Goal: Transaction & Acquisition: Purchase product/service

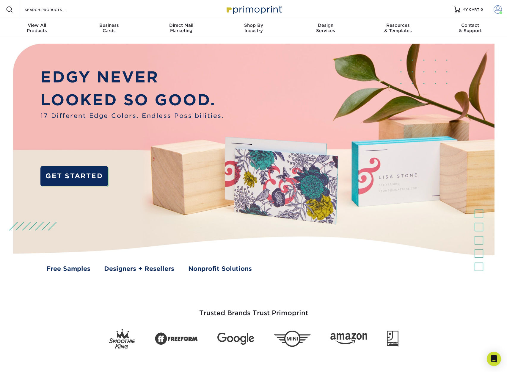
click at [498, 10] on span at bounding box center [498, 9] width 8 height 8
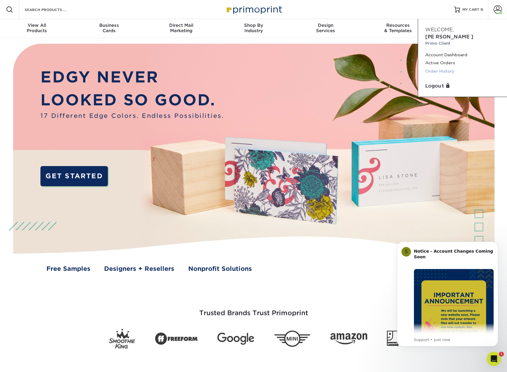
click at [438, 67] on link "Order History" at bounding box center [462, 71] width 75 height 8
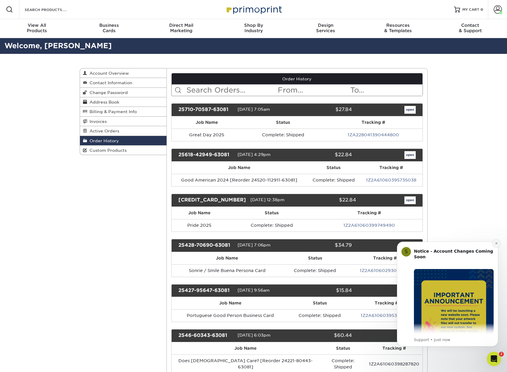
click at [497, 243] on icon "Dismiss notification" at bounding box center [496, 242] width 3 height 3
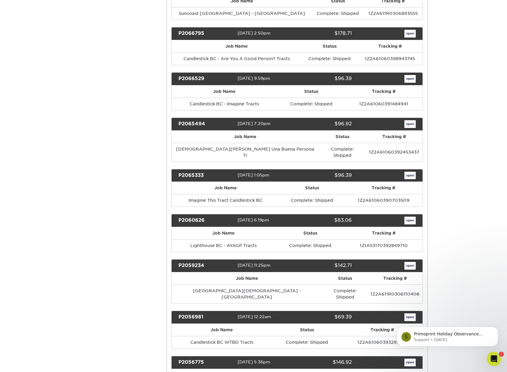
scroll to position [4737, 0]
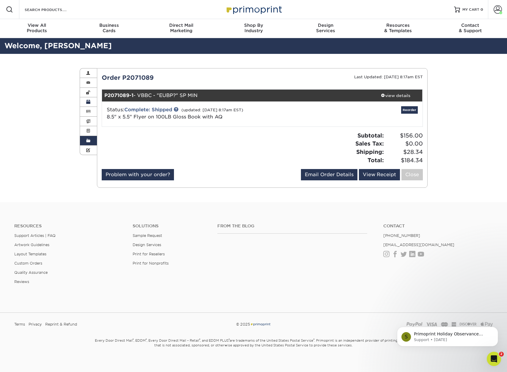
click at [88, 101] on span at bounding box center [88, 102] width 4 height 5
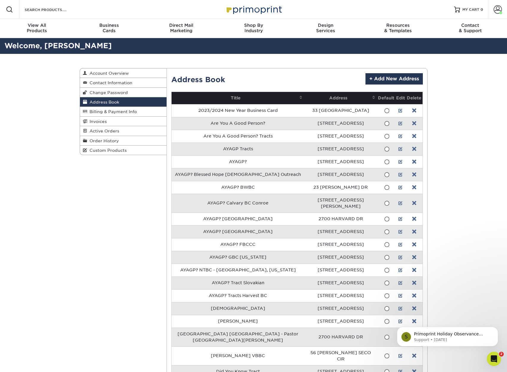
click at [45, 89] on div "Address Book Account Overview Contact Information Change Password Address Book …" at bounding box center [253, 324] width 507 height 541
click at [104, 141] on span "Order History" at bounding box center [103, 140] width 32 height 5
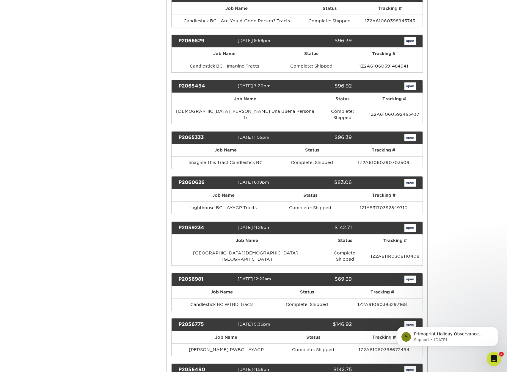
scroll to position [4753, 0]
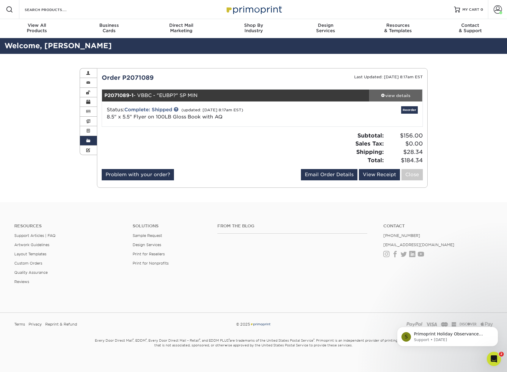
click at [385, 94] on div "view details" at bounding box center [396, 95] width 54 height 6
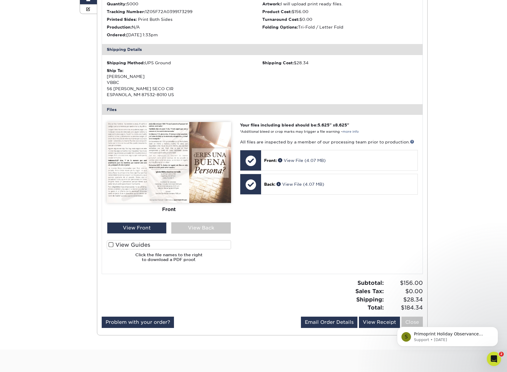
scroll to position [112, 0]
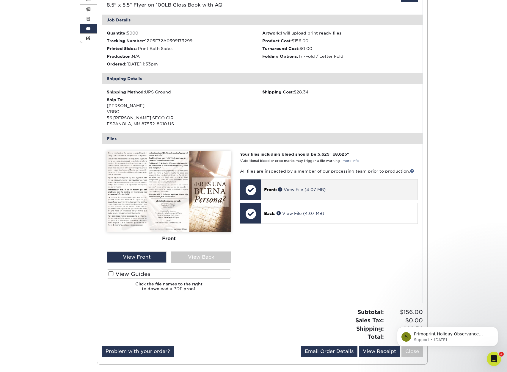
click at [349, 192] on p "Front: View File (4.07 MB)" at bounding box center [339, 189] width 150 height 6
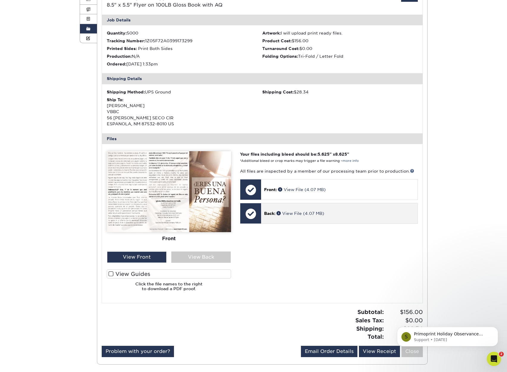
click at [342, 215] on div "Back: View File (4.07 MB)" at bounding box center [339, 213] width 156 height 20
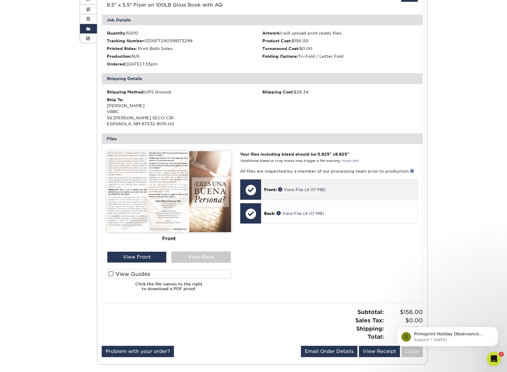
click at [345, 194] on div "Front: View File (4.07 MB)" at bounding box center [339, 189] width 156 height 20
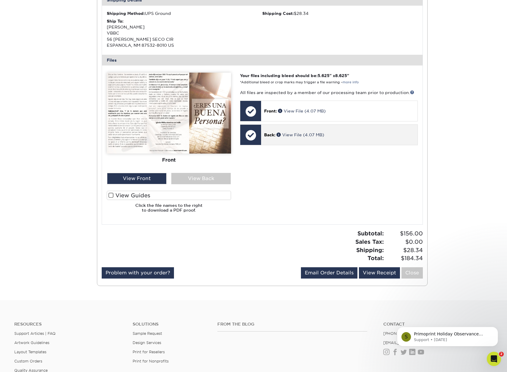
scroll to position [179, 0]
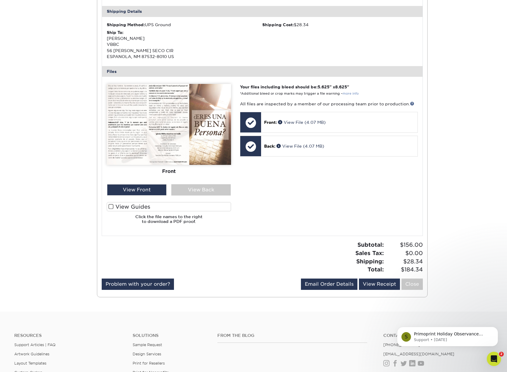
click at [359, 93] on link "more info" at bounding box center [351, 94] width 16 height 4
click at [139, 126] on img at bounding box center [169, 124] width 124 height 81
click at [186, 192] on div "View Back" at bounding box center [200, 189] width 59 height 11
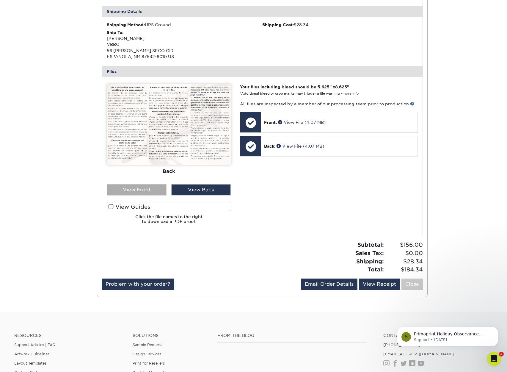
click at [130, 195] on div "View Front" at bounding box center [136, 189] width 59 height 11
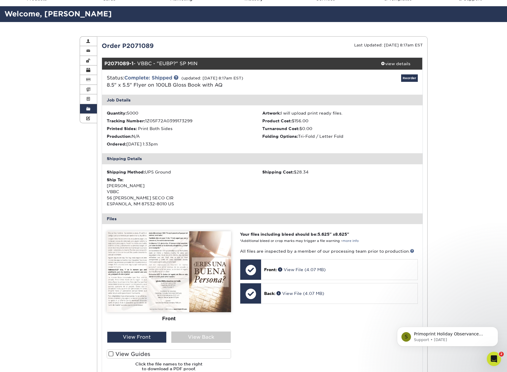
scroll to position [0, 0]
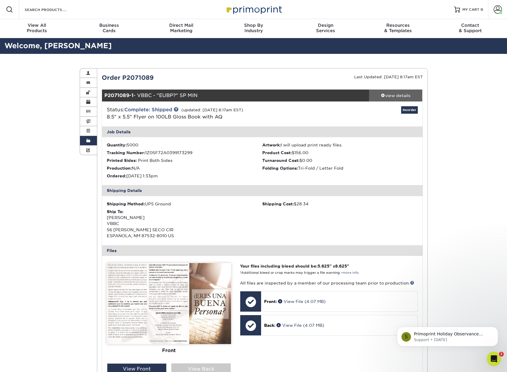
click at [384, 94] on div "view details" at bounding box center [396, 95] width 54 height 6
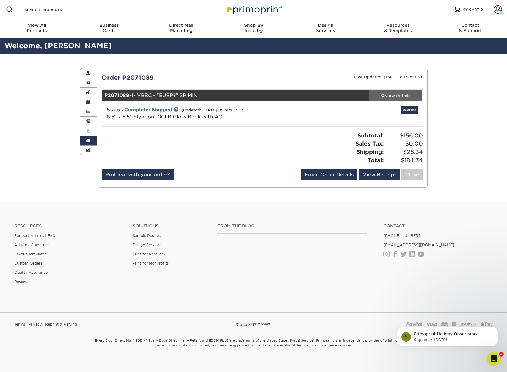
click at [384, 94] on div "view details" at bounding box center [396, 95] width 54 height 6
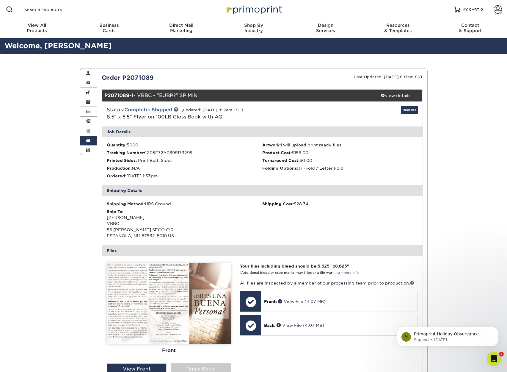
click at [87, 131] on span at bounding box center [88, 130] width 4 height 5
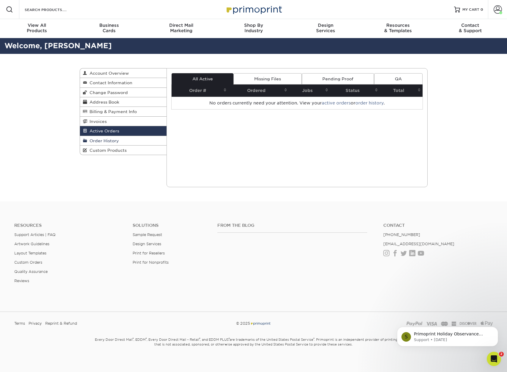
click at [96, 141] on span "Order History" at bounding box center [103, 140] width 32 height 5
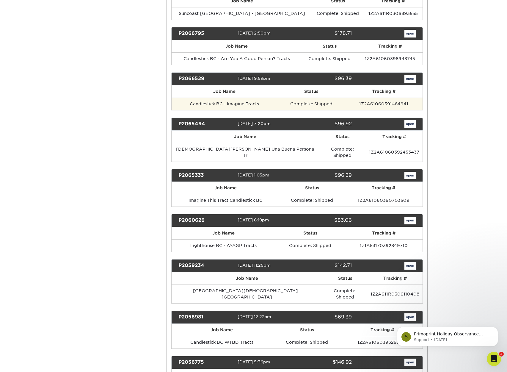
scroll to position [4735, 0]
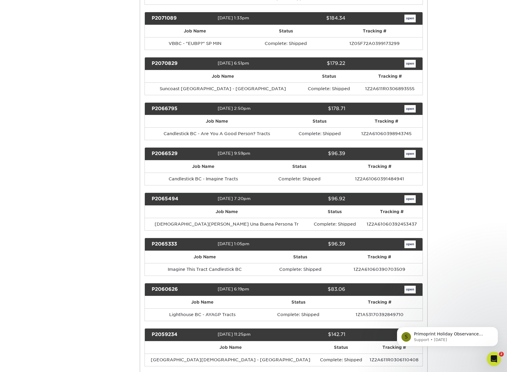
scroll to position [0, 0]
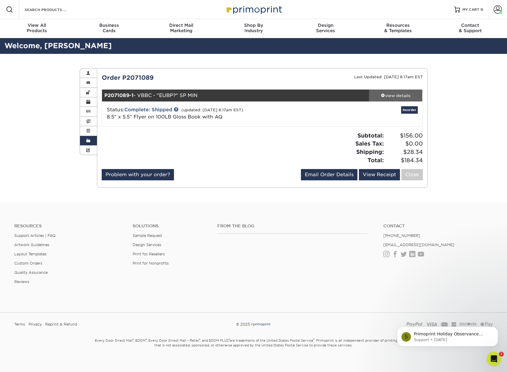
click at [385, 94] on div "view details" at bounding box center [396, 95] width 54 height 6
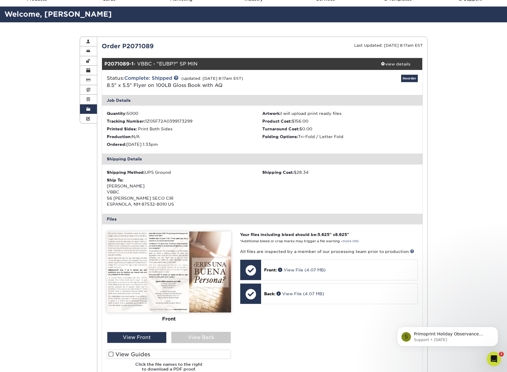
scroll to position [6, 0]
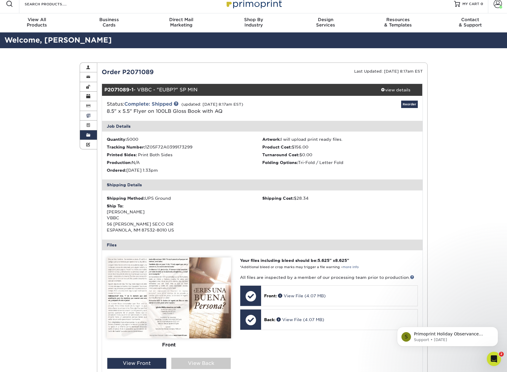
click at [89, 115] on span at bounding box center [88, 115] width 4 height 5
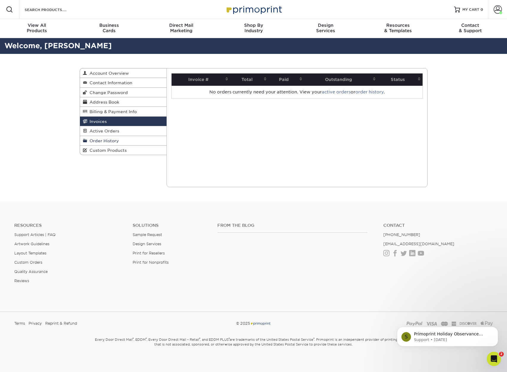
click at [103, 142] on span "Order History" at bounding box center [103, 140] width 32 height 5
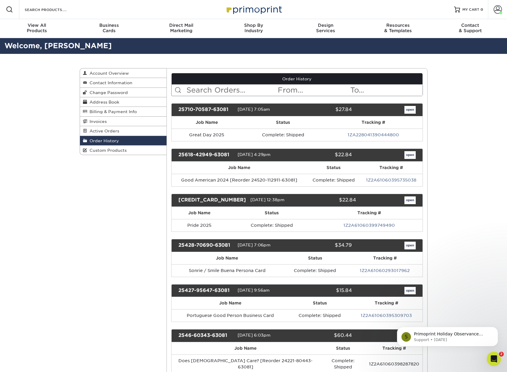
click at [408, 111] on link "open" at bounding box center [409, 110] width 11 height 8
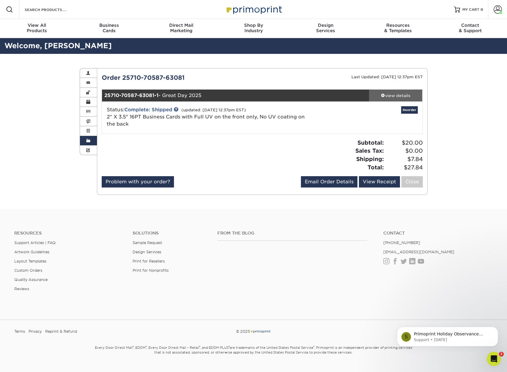
click at [404, 94] on div "view details" at bounding box center [396, 95] width 54 height 6
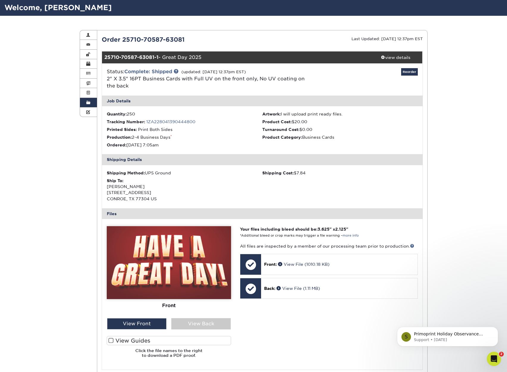
scroll to position [4, 0]
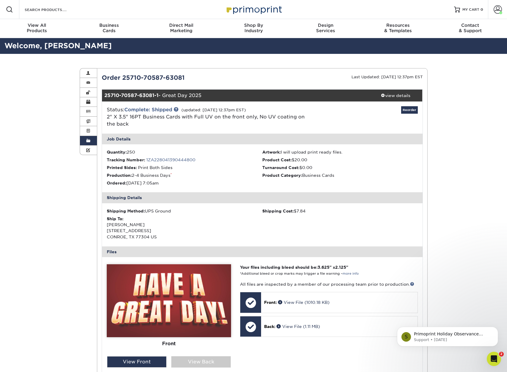
scroll to position [6, 0]
click at [86, 129] on span at bounding box center [88, 130] width 4 height 5
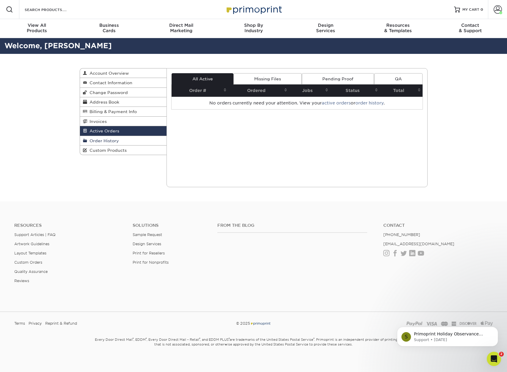
click at [90, 143] on span "Order History" at bounding box center [103, 140] width 32 height 5
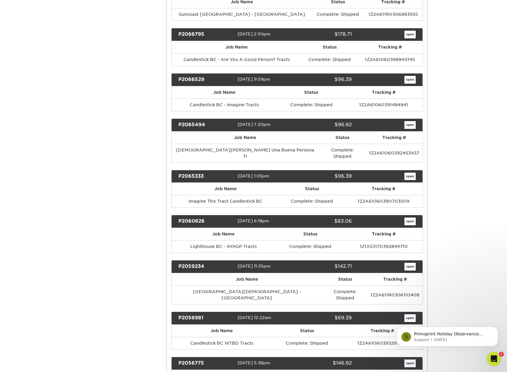
scroll to position [4719, 0]
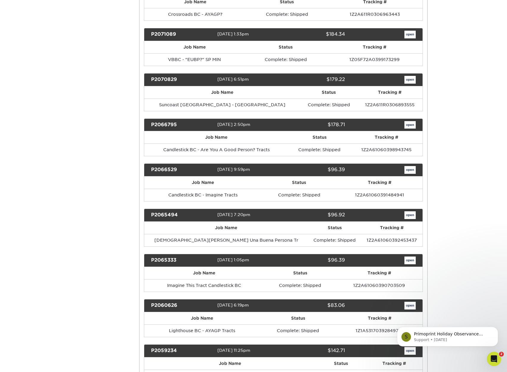
scroll to position [0, 0]
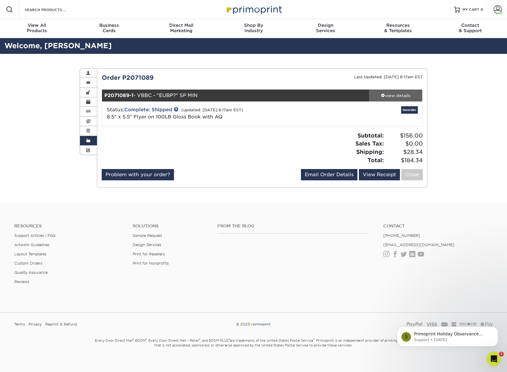
click at [396, 94] on div "view details" at bounding box center [396, 95] width 54 height 6
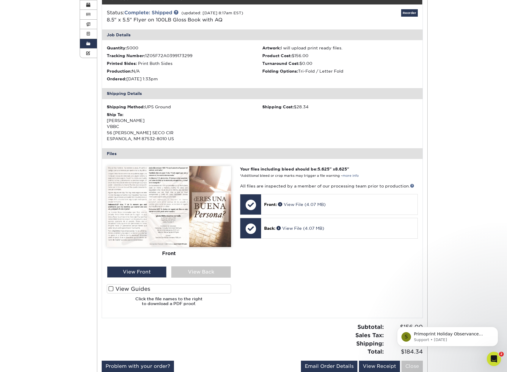
scroll to position [139, 0]
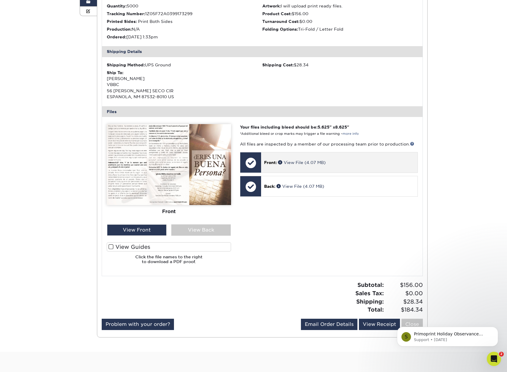
click at [348, 167] on div "Front: View File (4.07 MB)" at bounding box center [339, 162] width 156 height 20
click at [282, 164] on span at bounding box center [281, 162] width 6 height 4
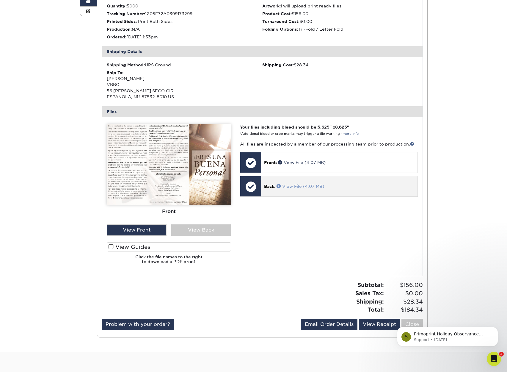
click at [280, 188] on span at bounding box center [280, 186] width 6 height 4
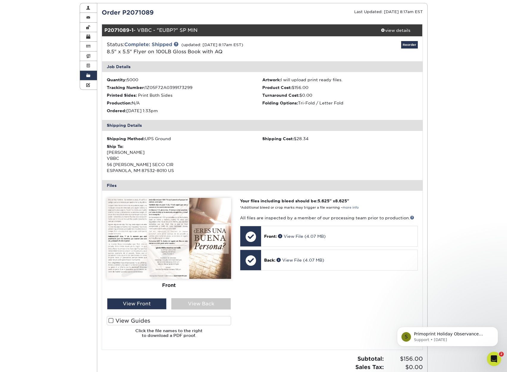
scroll to position [37, 0]
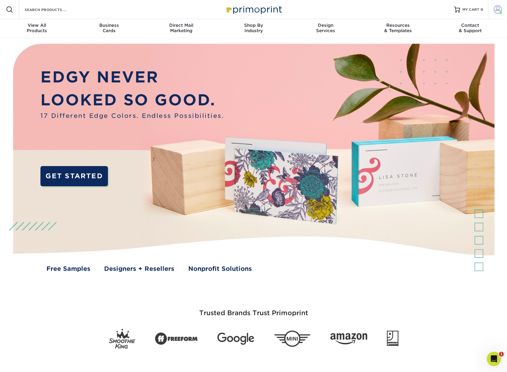
click at [496, 8] on span at bounding box center [498, 9] width 8 height 8
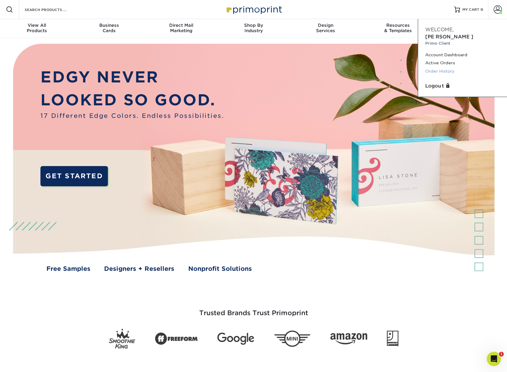
click at [436, 67] on link "Order History" at bounding box center [462, 71] width 75 height 8
click at [437, 67] on link "Order History" at bounding box center [462, 71] width 75 height 8
click at [436, 67] on link "Order History" at bounding box center [462, 71] width 75 height 8
click at [435, 67] on link "Order History" at bounding box center [462, 71] width 75 height 8
click at [436, 67] on link "Order History" at bounding box center [462, 71] width 75 height 8
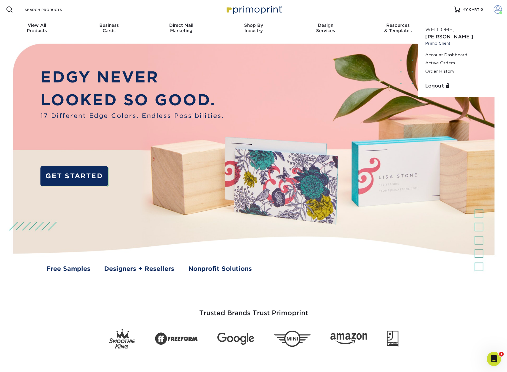
click at [497, 9] on span at bounding box center [498, 9] width 8 height 8
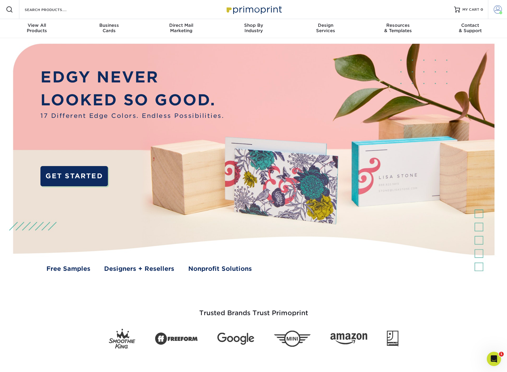
click at [496, 9] on span at bounding box center [498, 9] width 8 height 8
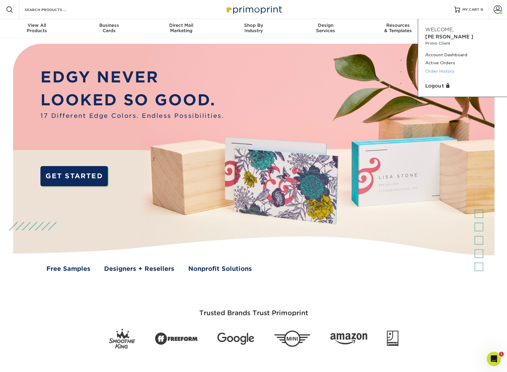
click at [443, 67] on link "Order History" at bounding box center [462, 71] width 75 height 8
click at [437, 67] on link "Order History" at bounding box center [462, 71] width 75 height 8
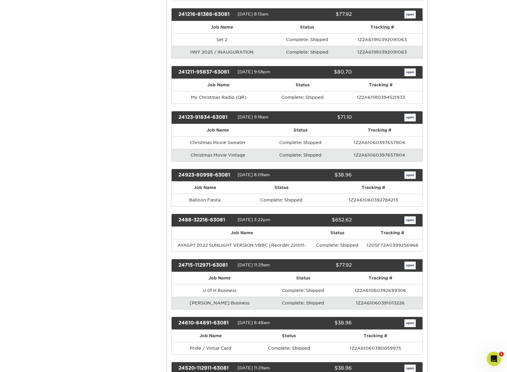
scroll to position [419, 0]
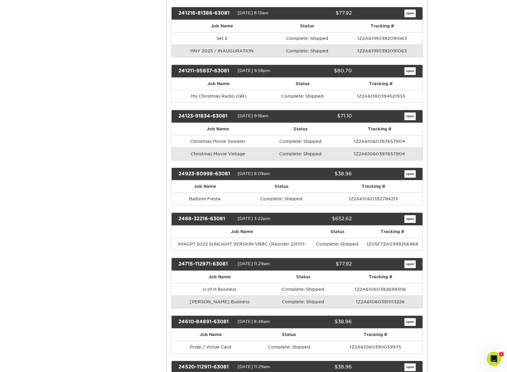
click at [409, 178] on link "open" at bounding box center [409, 174] width 11 height 8
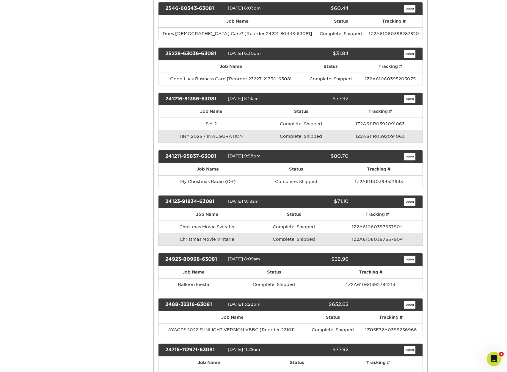
scroll to position [0, 0]
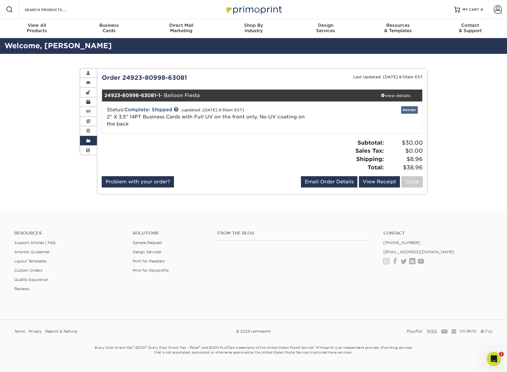
click at [406, 110] on link "Reorder" at bounding box center [409, 109] width 17 height 7
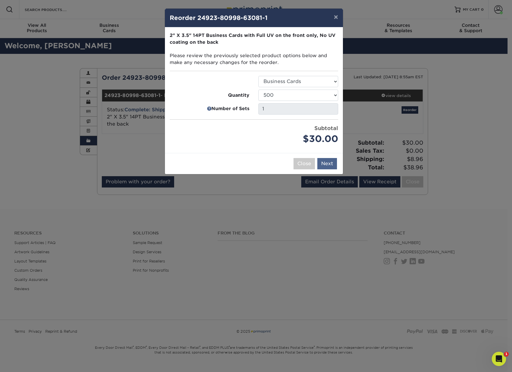
click at [326, 161] on button "Next" at bounding box center [327, 163] width 20 height 11
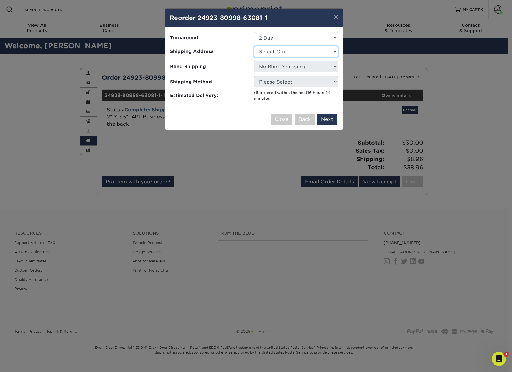
select select "101325"
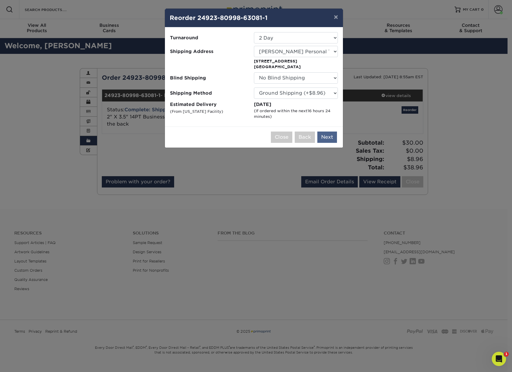
click at [326, 138] on button "Next" at bounding box center [327, 136] width 20 height 11
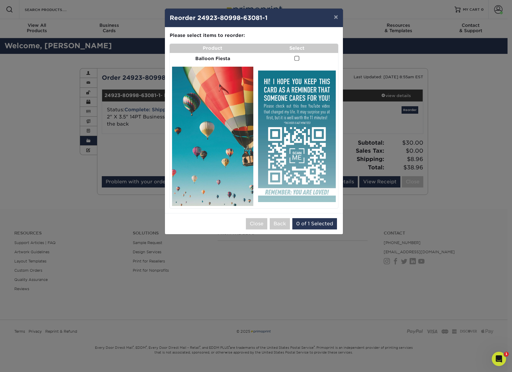
click at [295, 57] on span at bounding box center [296, 59] width 5 height 6
click at [0, 0] on input "checkbox" at bounding box center [0, 0] width 0 height 0
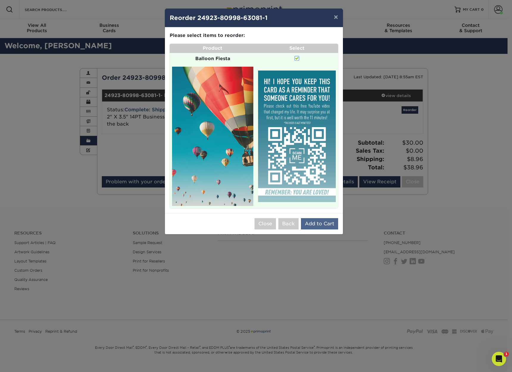
click at [312, 218] on button "Add to Cart" at bounding box center [319, 223] width 37 height 11
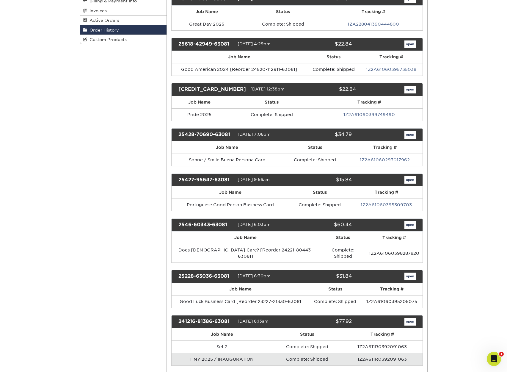
scroll to position [73, 0]
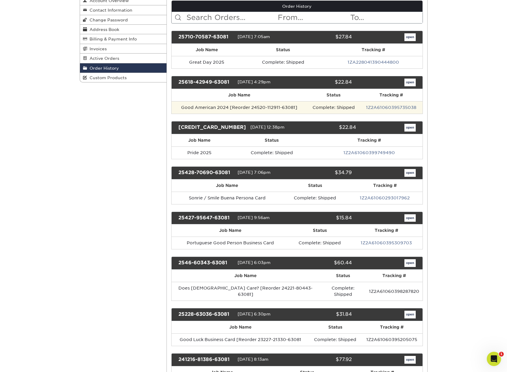
click at [269, 112] on td "Good American 2024 [Reorder 24520-112911-63081]" at bounding box center [239, 107] width 135 height 12
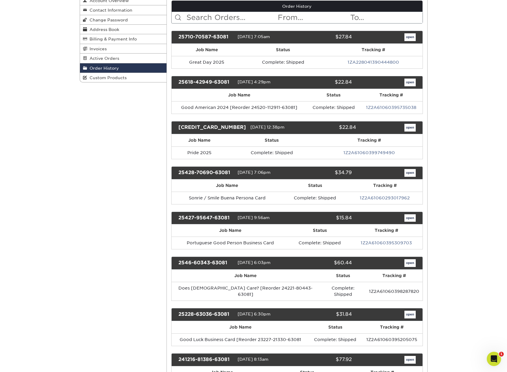
click at [407, 84] on link "open" at bounding box center [409, 83] width 11 height 8
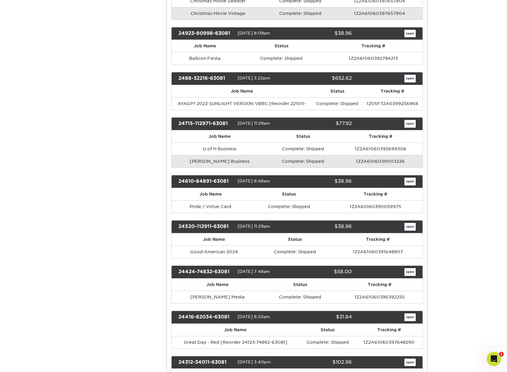
scroll to position [562, 0]
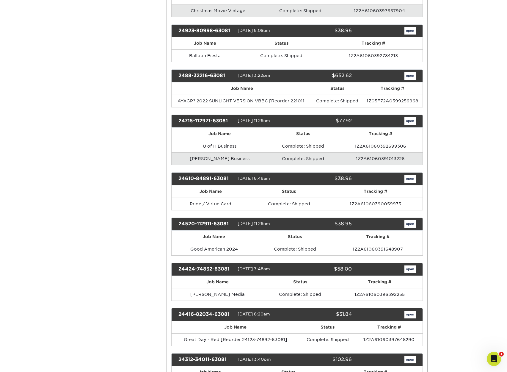
click at [409, 228] on link "open" at bounding box center [409, 224] width 11 height 8
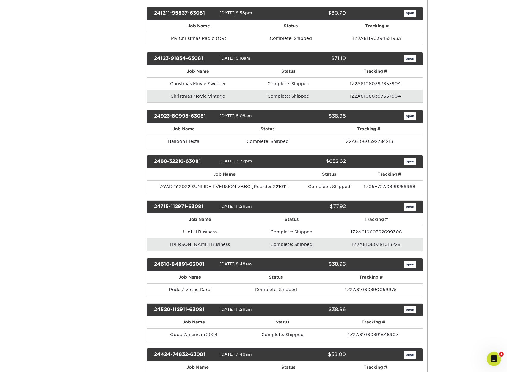
scroll to position [0, 0]
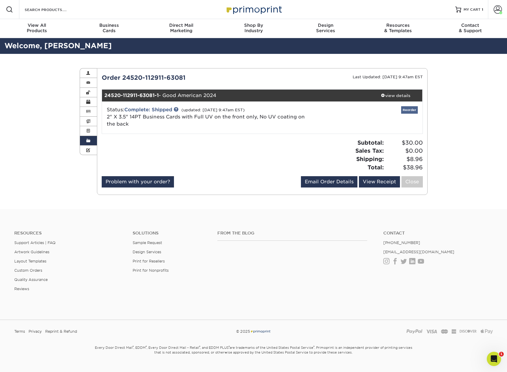
click at [407, 109] on link "Reorder" at bounding box center [409, 109] width 17 height 7
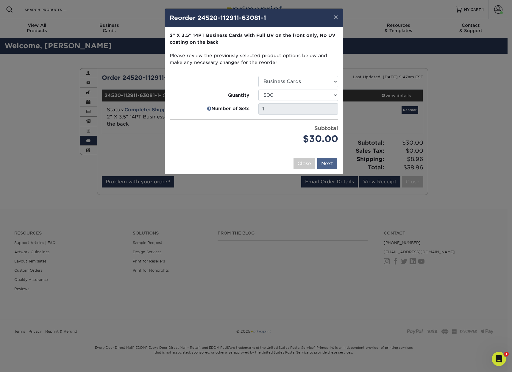
click at [331, 161] on button "Next" at bounding box center [327, 163] width 20 height 11
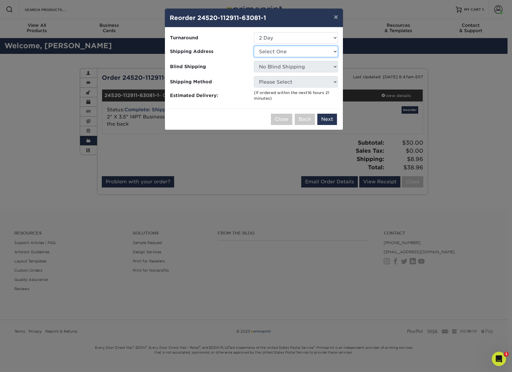
select select "101325"
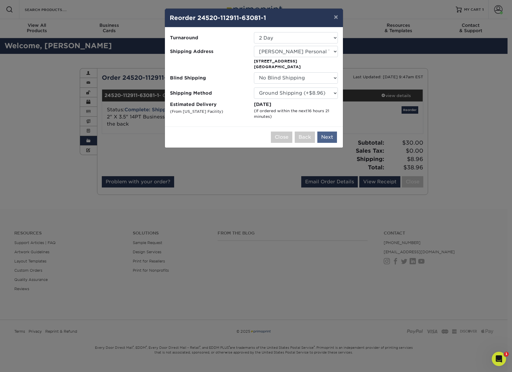
click at [324, 139] on button "Next" at bounding box center [327, 136] width 20 height 11
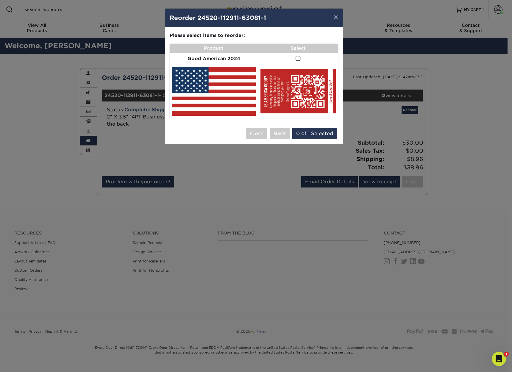
click at [295, 57] on span at bounding box center [297, 59] width 5 height 6
click at [0, 0] on input "checkbox" at bounding box center [0, 0] width 0 height 0
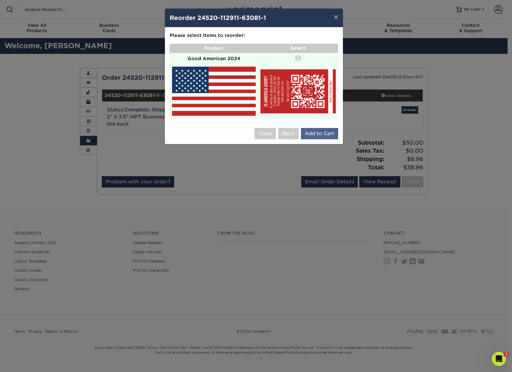
click at [320, 129] on button "Add to Cart" at bounding box center [319, 133] width 37 height 11
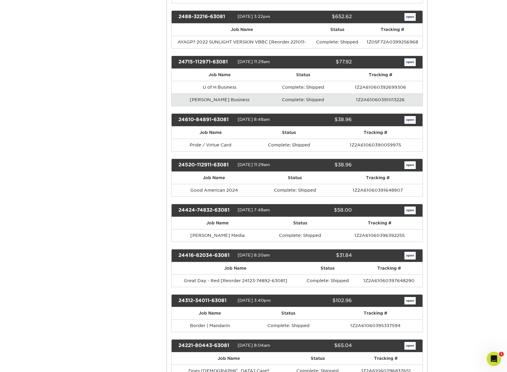
scroll to position [632, 0]
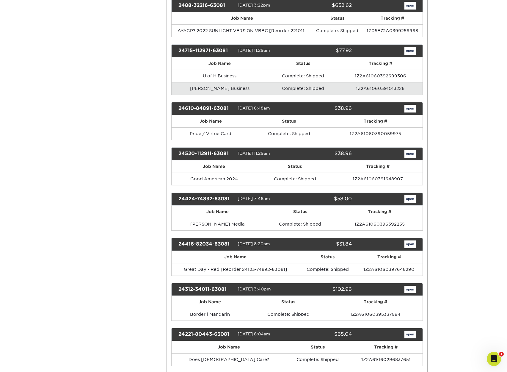
click at [406, 203] on link "open" at bounding box center [409, 199] width 11 height 8
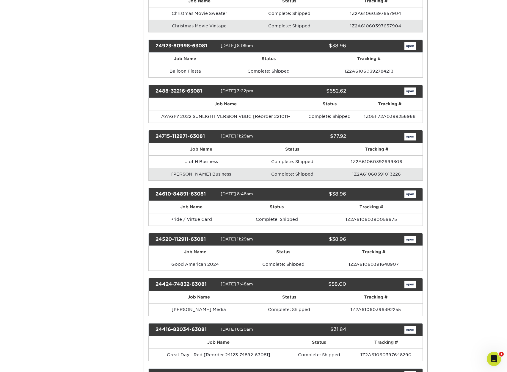
scroll to position [0, 0]
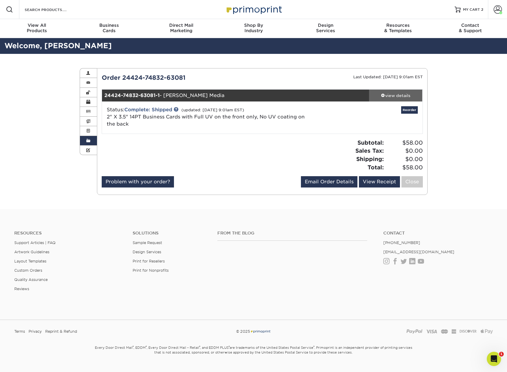
click at [401, 95] on div "view details" at bounding box center [396, 95] width 54 height 6
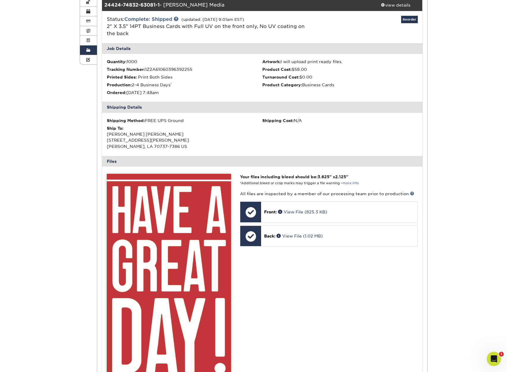
scroll to position [133, 0]
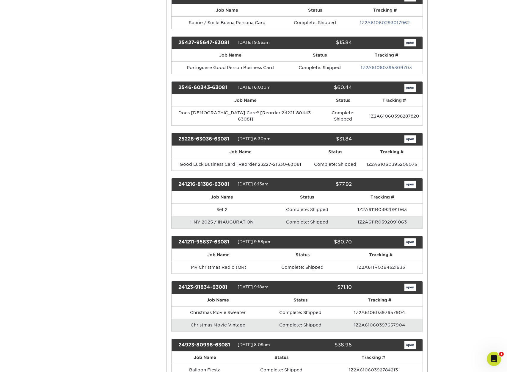
scroll to position [261, 0]
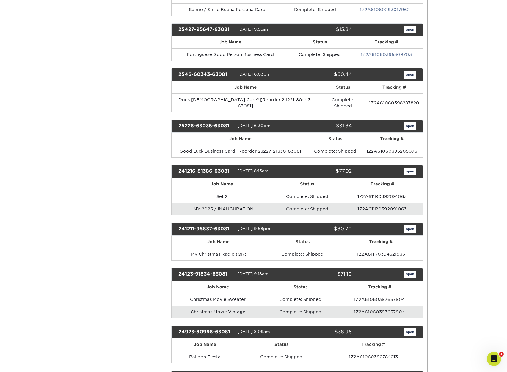
click at [407, 79] on link "open" at bounding box center [409, 75] width 11 height 8
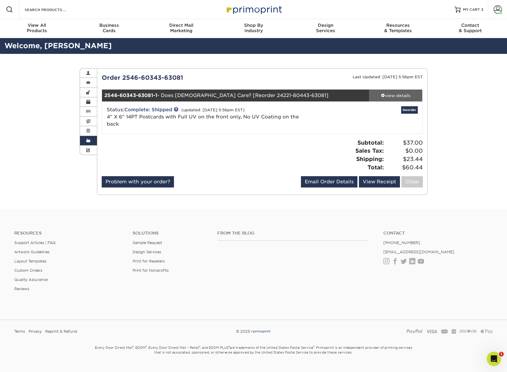
click at [404, 94] on div "view details" at bounding box center [396, 95] width 54 height 6
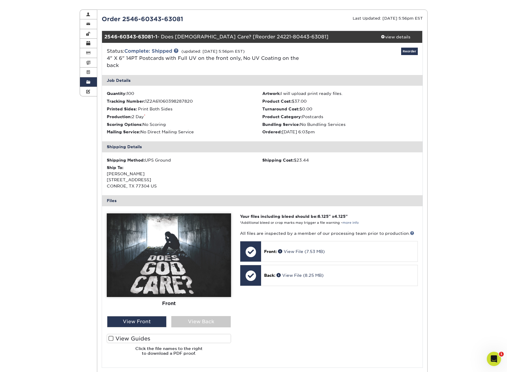
scroll to position [60, 0]
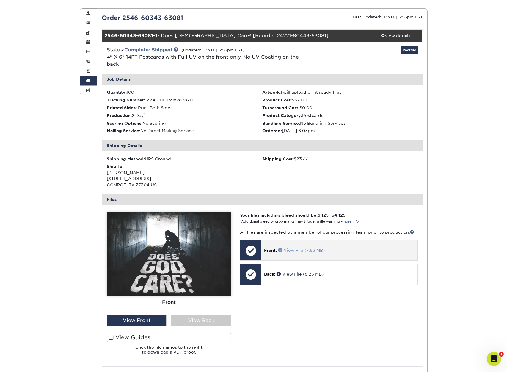
click at [281, 250] on span at bounding box center [281, 250] width 6 height 4
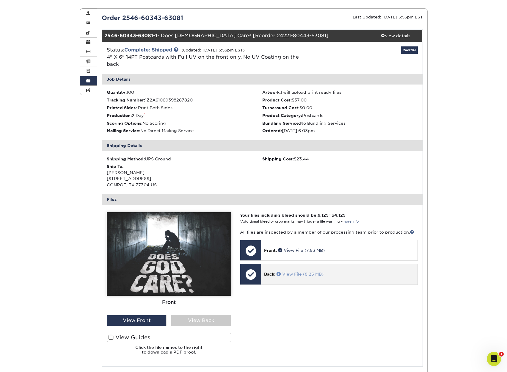
click at [280, 275] on span at bounding box center [280, 274] width 6 height 4
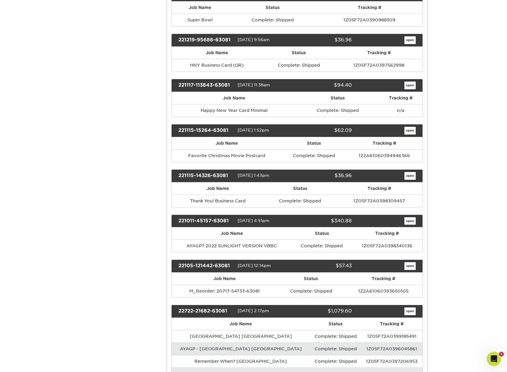
scroll to position [1609, 0]
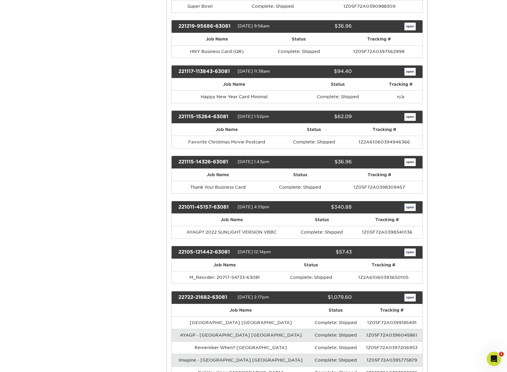
click at [408, 166] on link "open" at bounding box center [409, 162] width 11 height 8
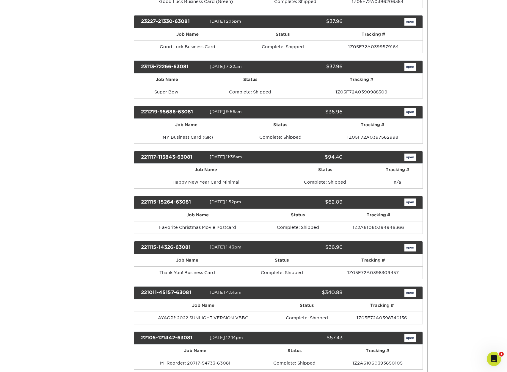
scroll to position [0, 0]
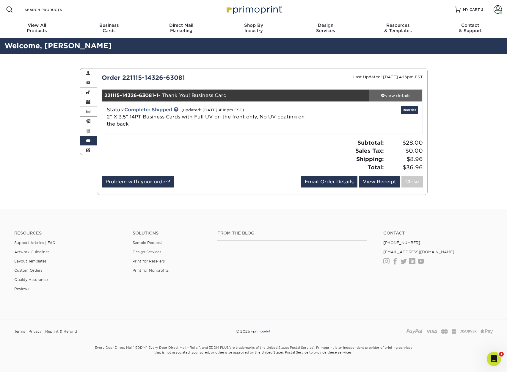
click at [401, 95] on div "view details" at bounding box center [396, 95] width 54 height 6
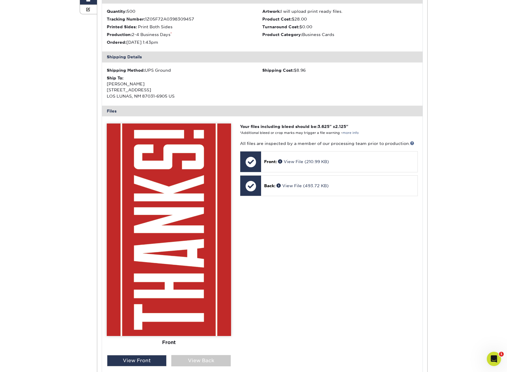
scroll to position [160, 0]
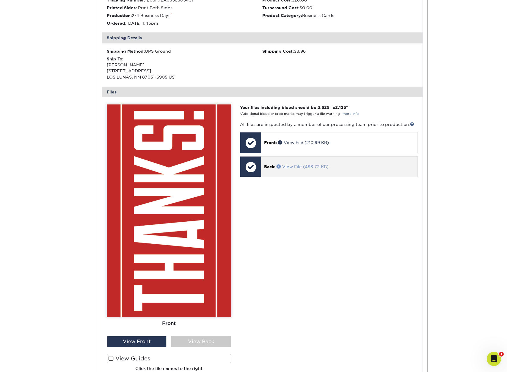
click at [314, 169] on link "View File (493.72 KB)" at bounding box center [303, 166] width 52 height 5
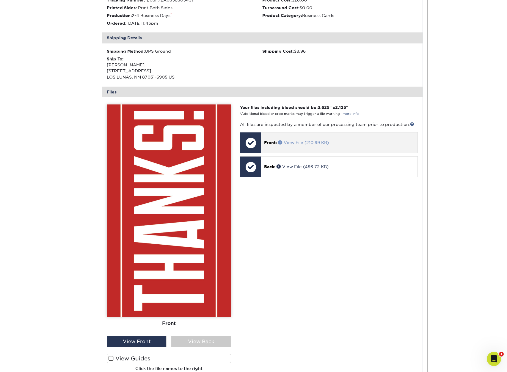
click at [281, 144] on span at bounding box center [281, 142] width 6 height 4
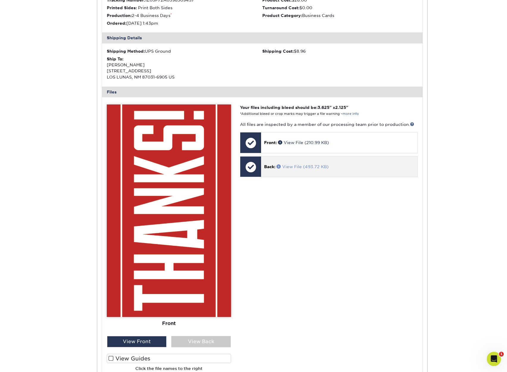
click at [280, 168] on span at bounding box center [280, 166] width 6 height 4
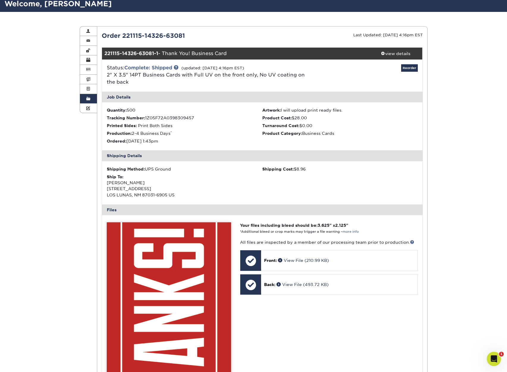
scroll to position [24, 0]
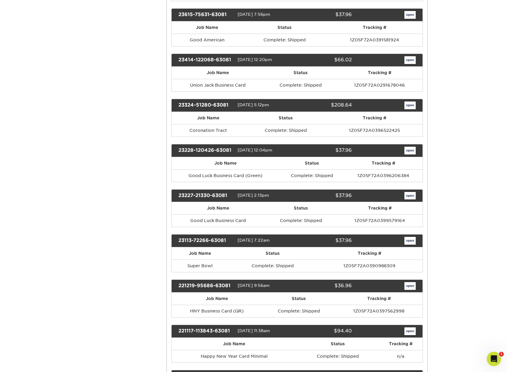
scroll to position [1269, 0]
